Goal: Task Accomplishment & Management: Use online tool/utility

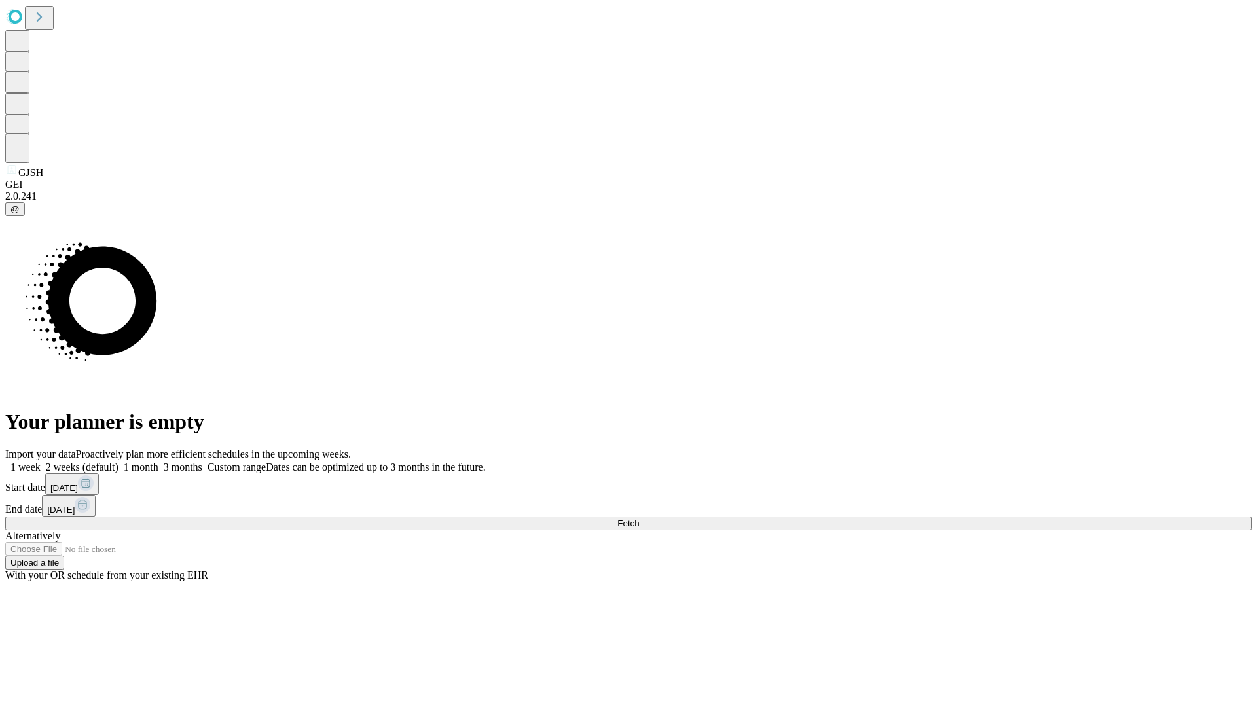
click at [639, 518] on span "Fetch" at bounding box center [628, 523] width 22 height 10
